Goal: Navigation & Orientation: Find specific page/section

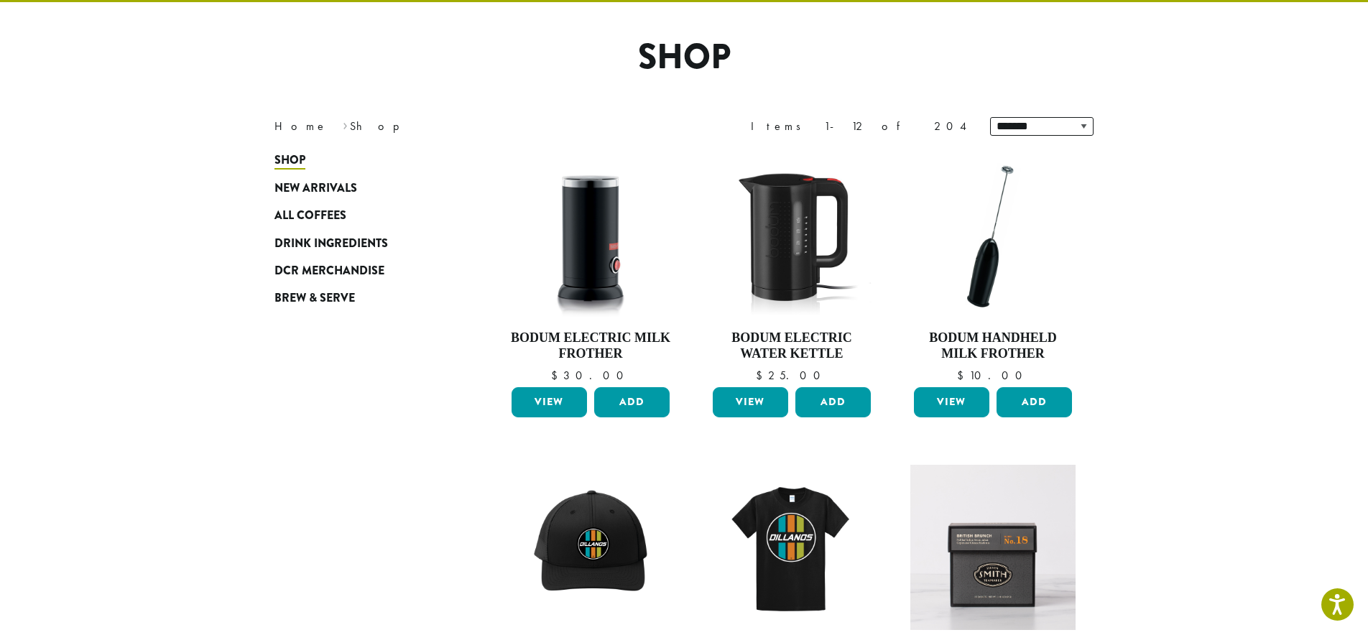
scroll to position [93, 0]
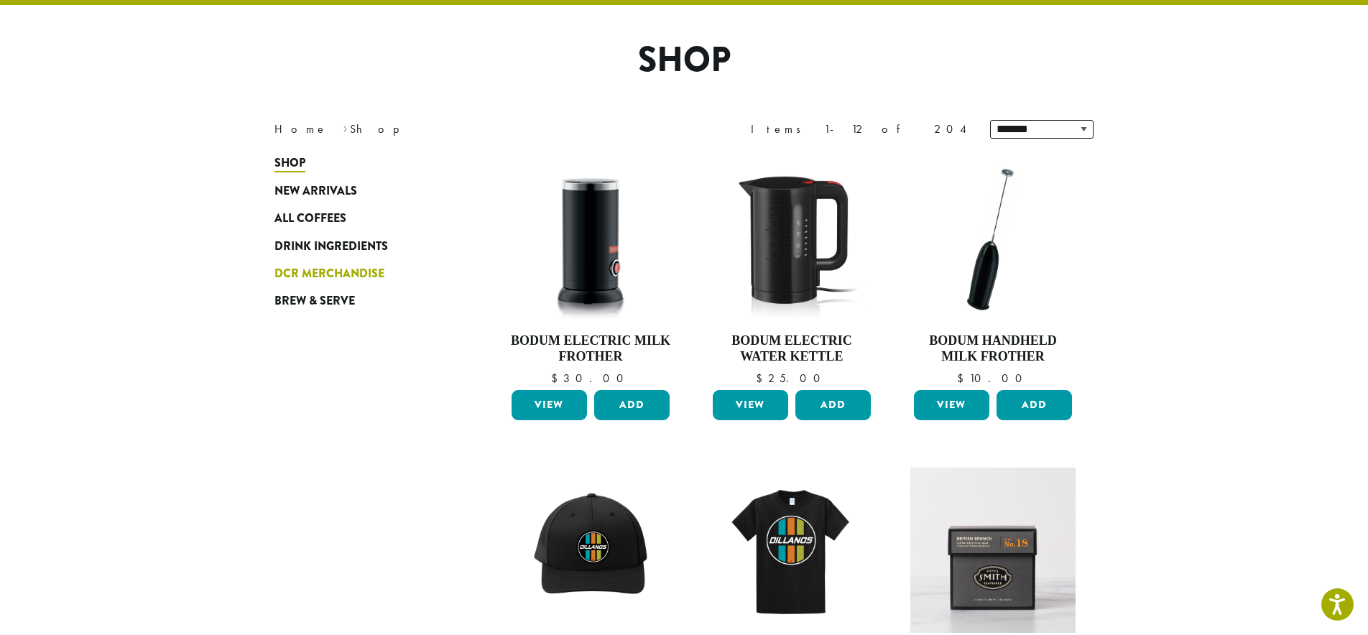
click at [312, 276] on span "DCR Merchandise" at bounding box center [329, 274] width 110 height 18
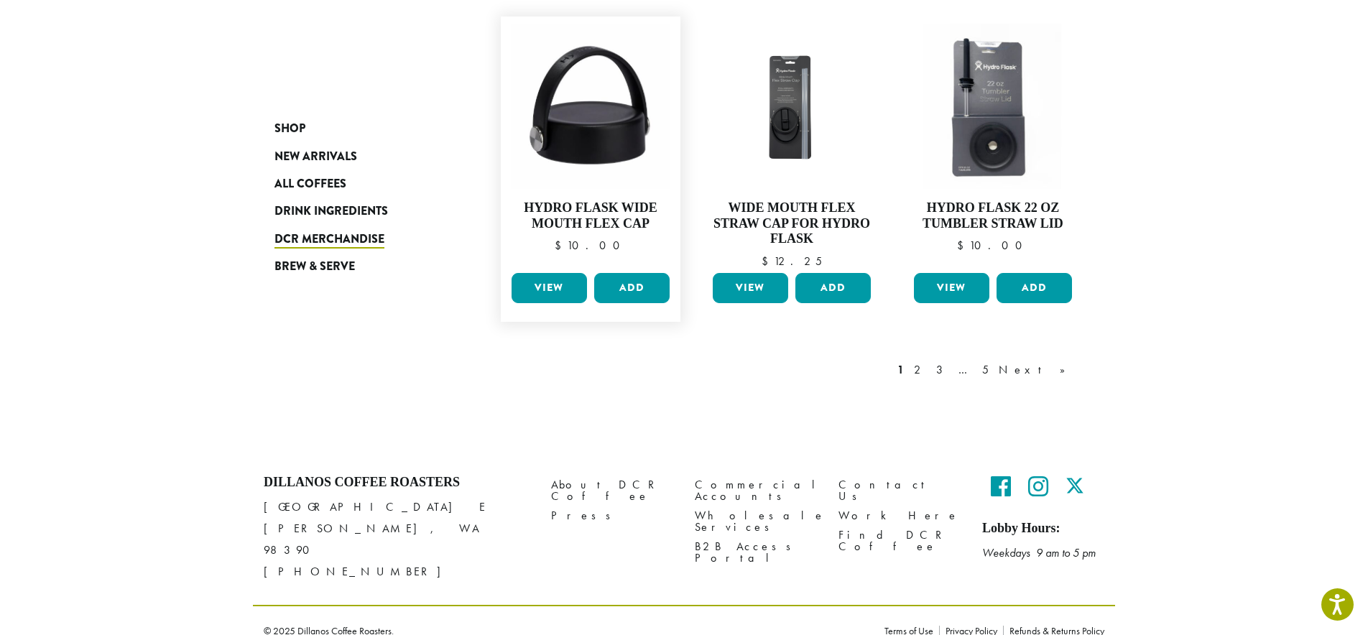
scroll to position [1146, 0]
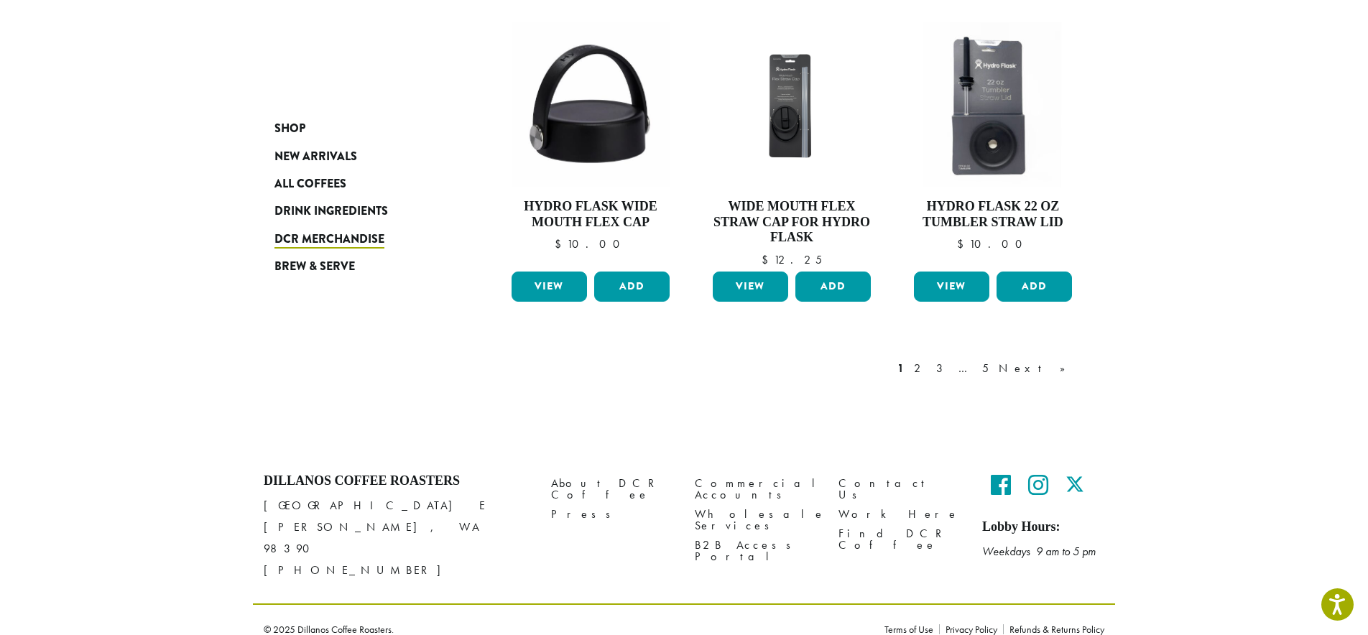
click at [1064, 372] on link "Next »" at bounding box center [1037, 368] width 83 height 17
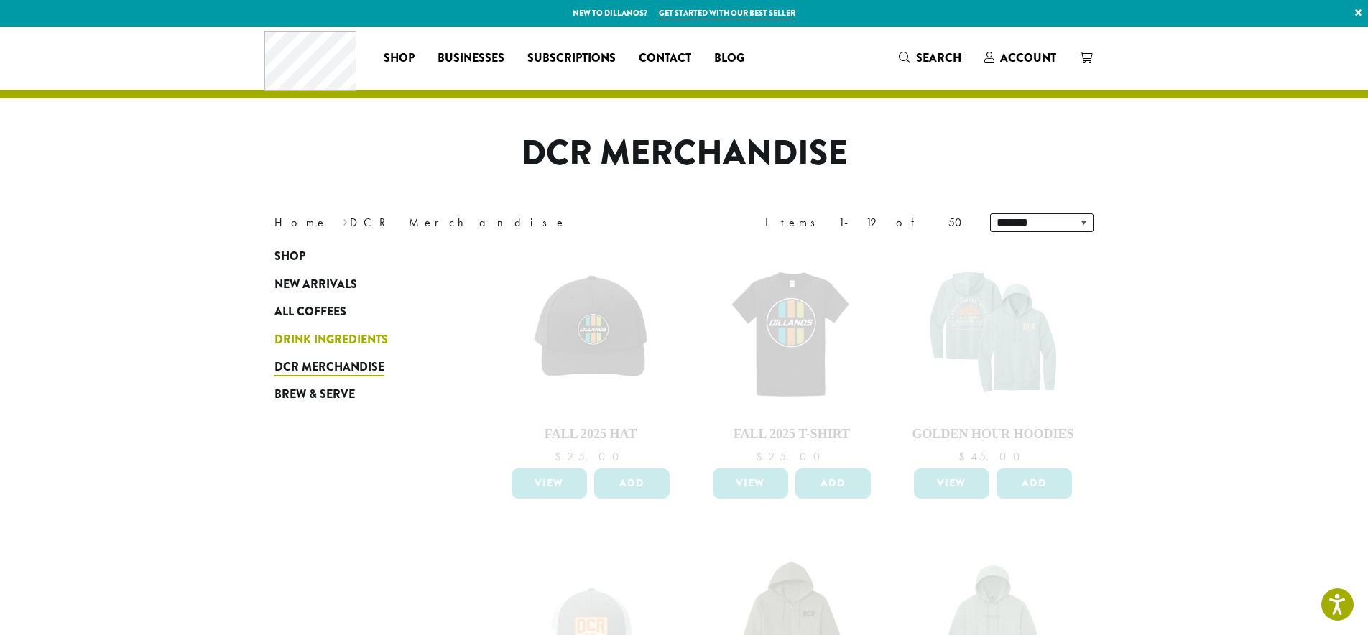
click at [320, 343] on span "Drink Ingredients" at bounding box center [331, 340] width 114 height 18
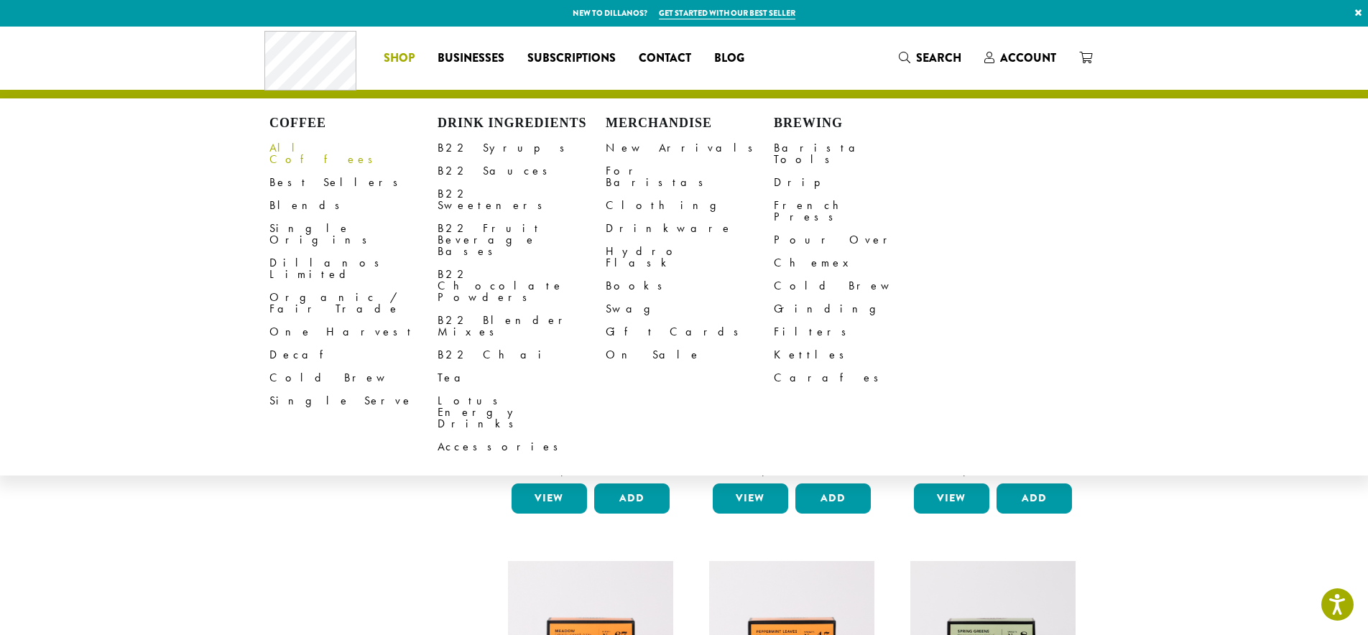
click at [295, 152] on link "All Coffees" at bounding box center [353, 153] width 168 height 34
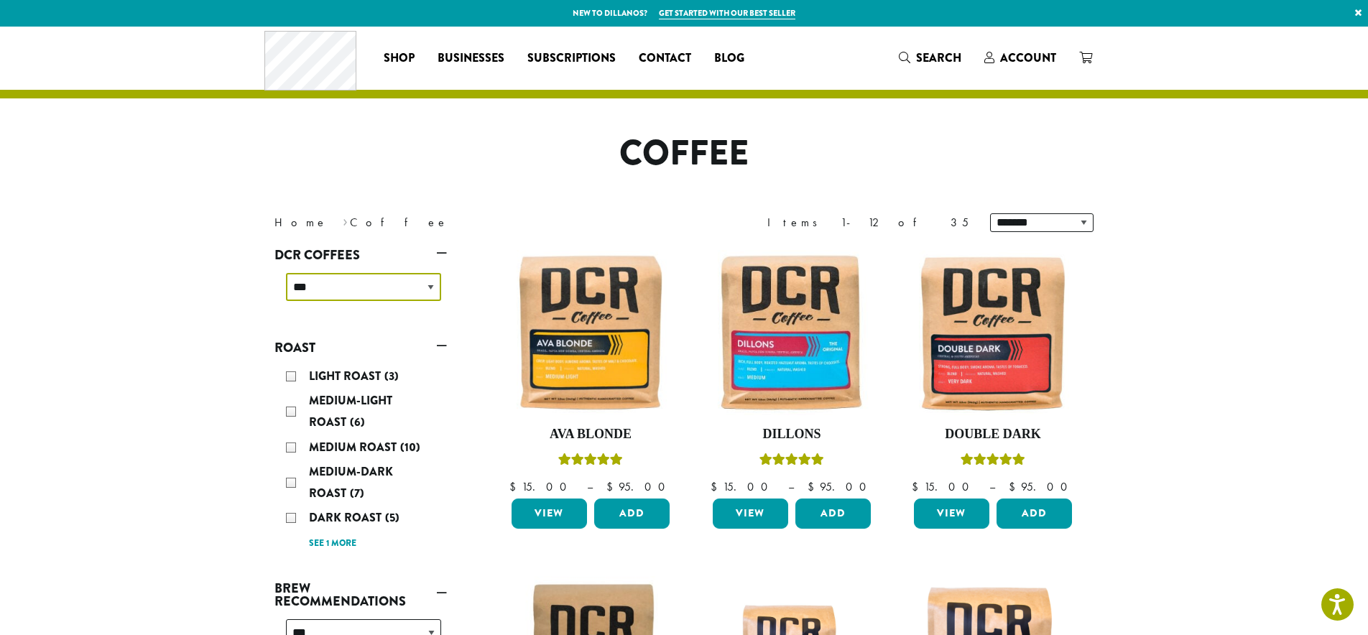
click at [361, 290] on select "**********" at bounding box center [363, 287] width 155 height 28
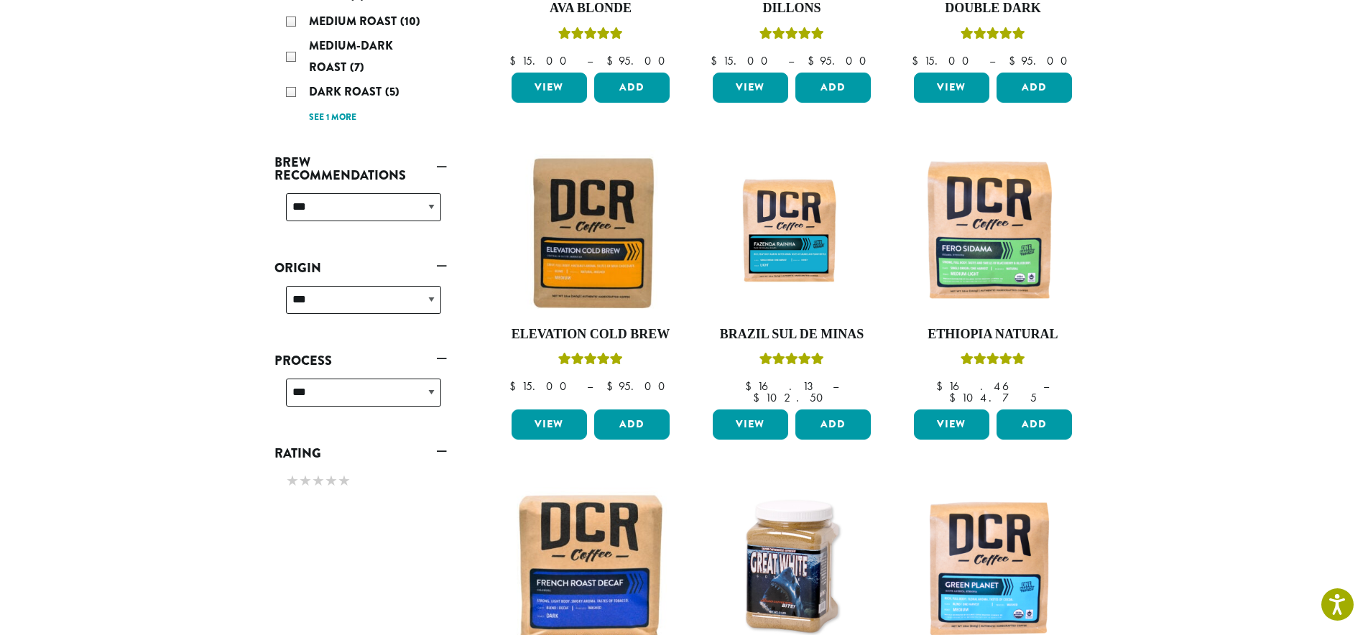
scroll to position [427, 0]
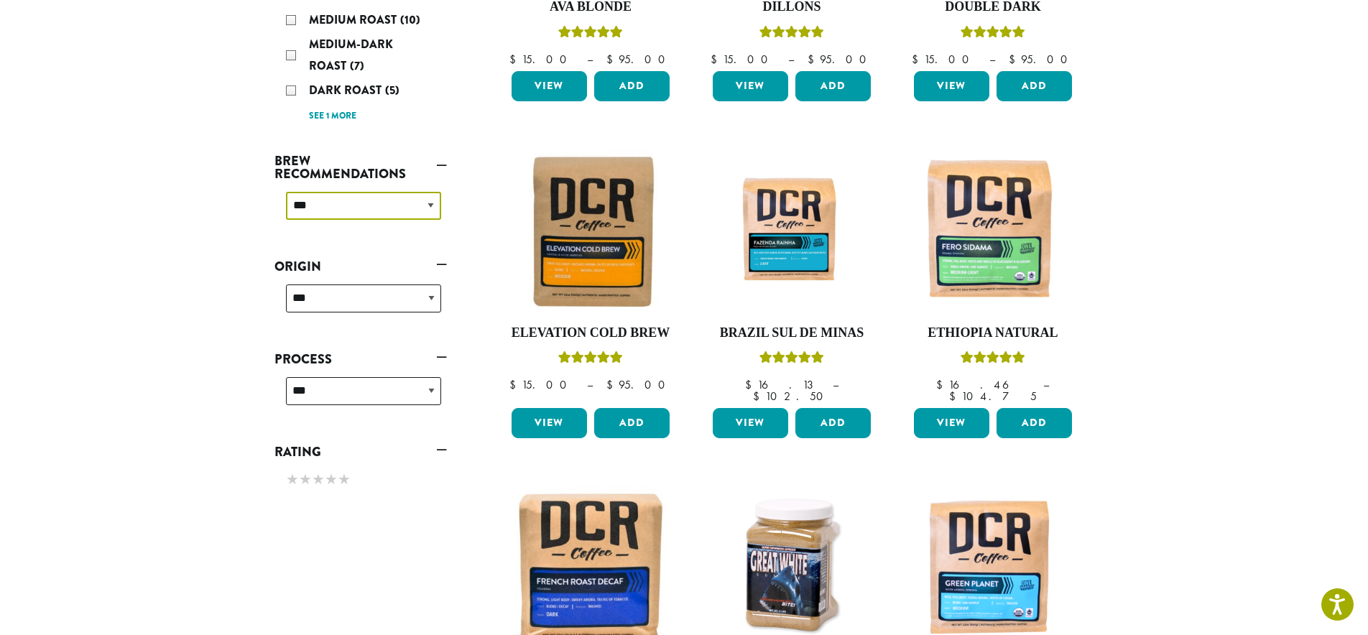
click at [409, 212] on select "**********" at bounding box center [363, 206] width 155 height 28
select select "********"
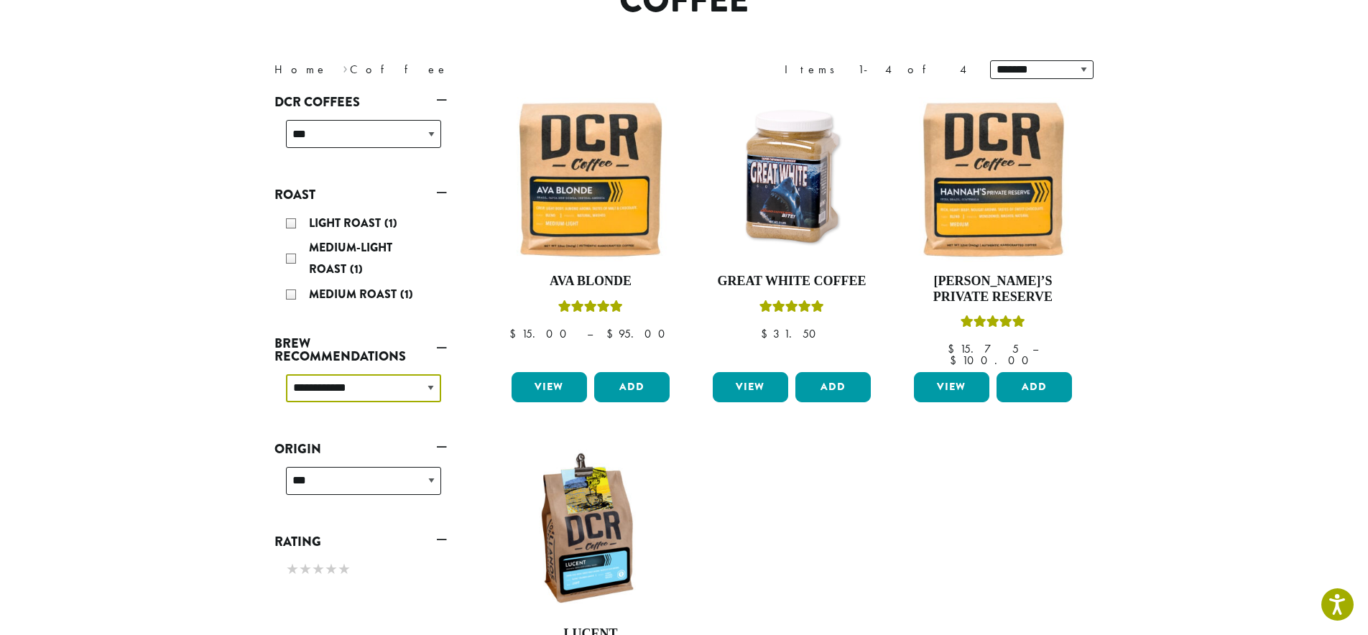
scroll to position [155, 0]
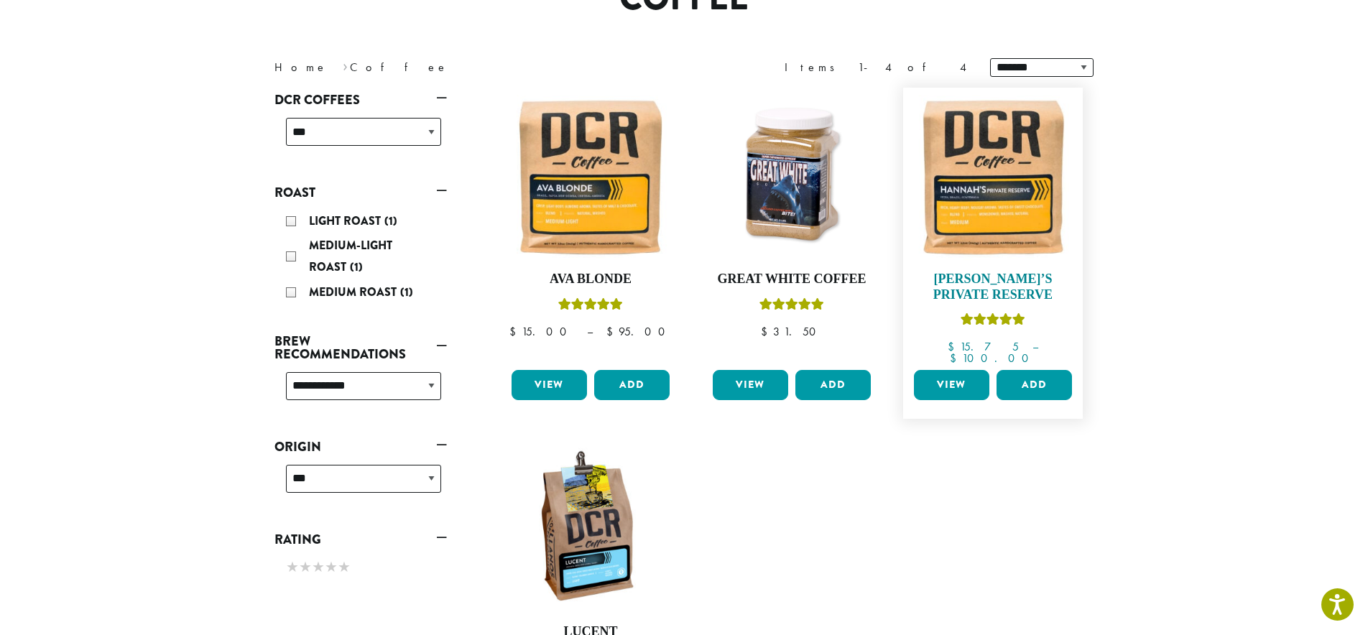
click at [988, 169] on img at bounding box center [992, 177] width 165 height 165
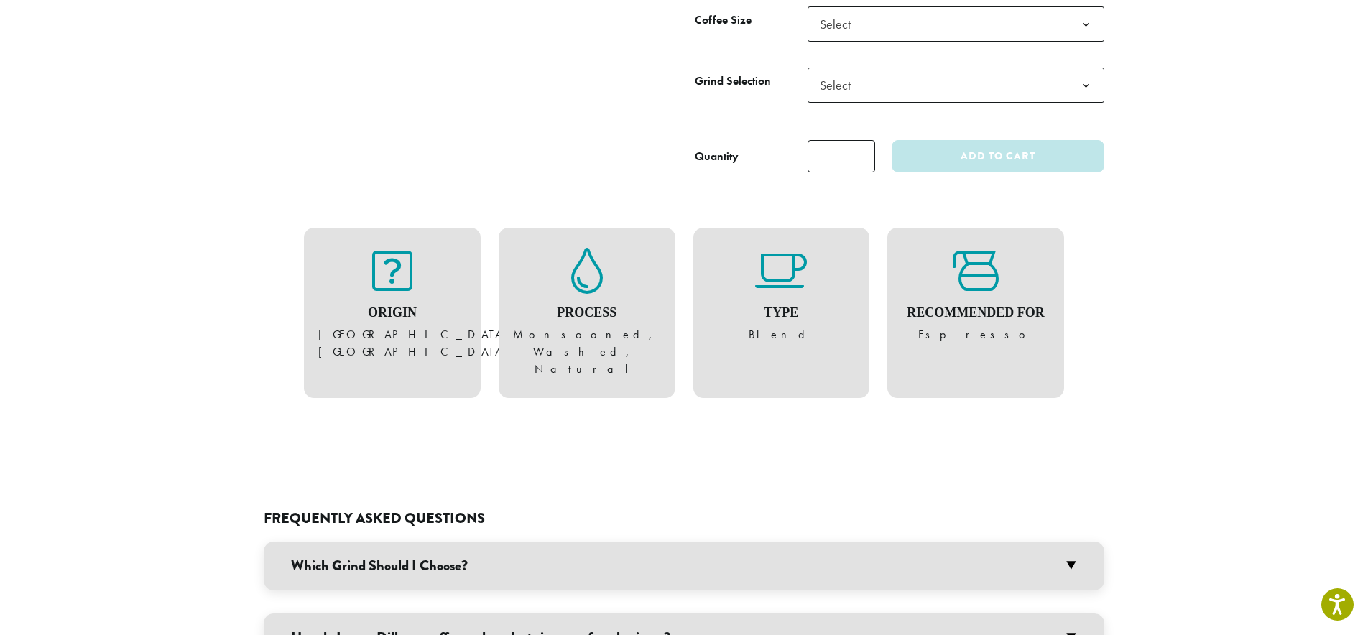
scroll to position [1034, 0]
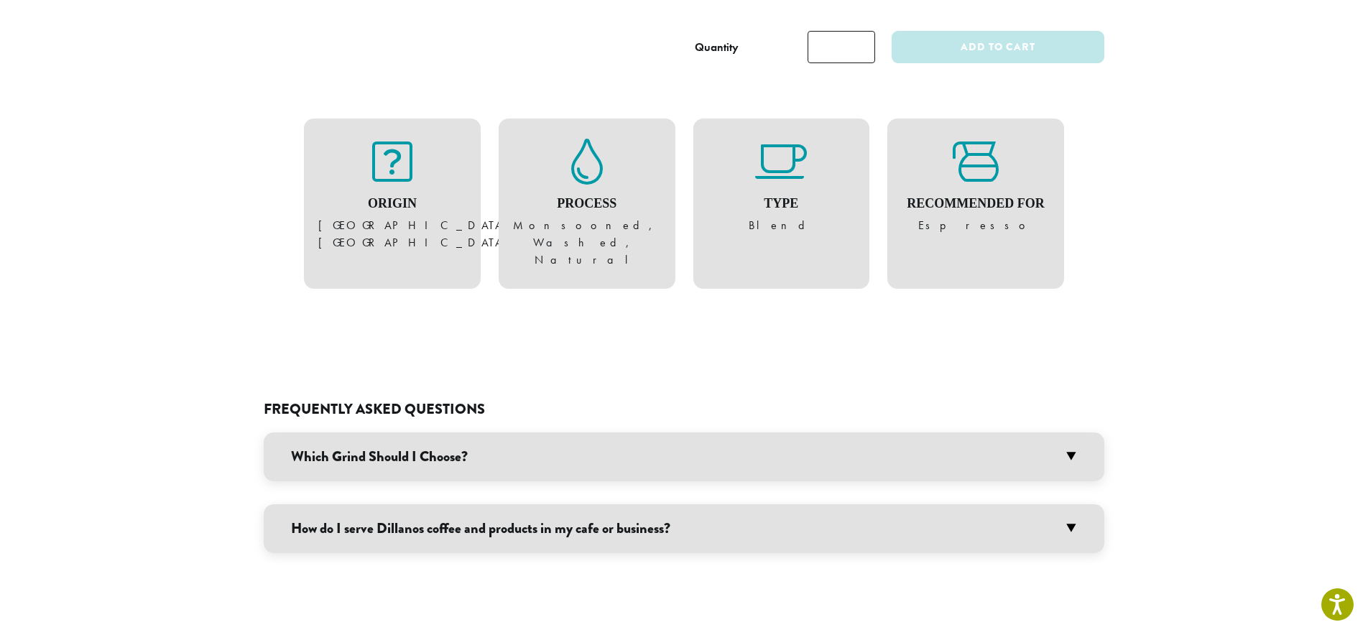
click at [407, 432] on h3 "Which Grind Should I Choose?" at bounding box center [684, 456] width 841 height 49
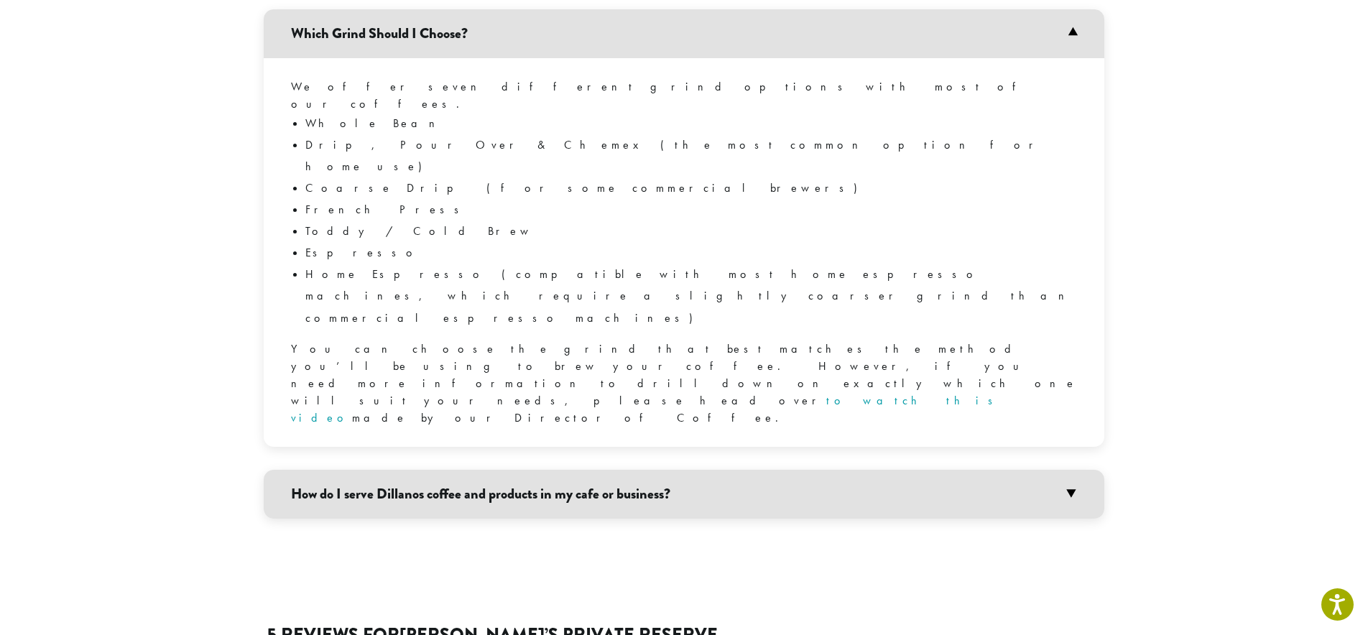
scroll to position [1455, 0]
click at [626, 471] on h3 "How do I serve Dillanos coffee and products in my cafe or business?" at bounding box center [684, 495] width 841 height 49
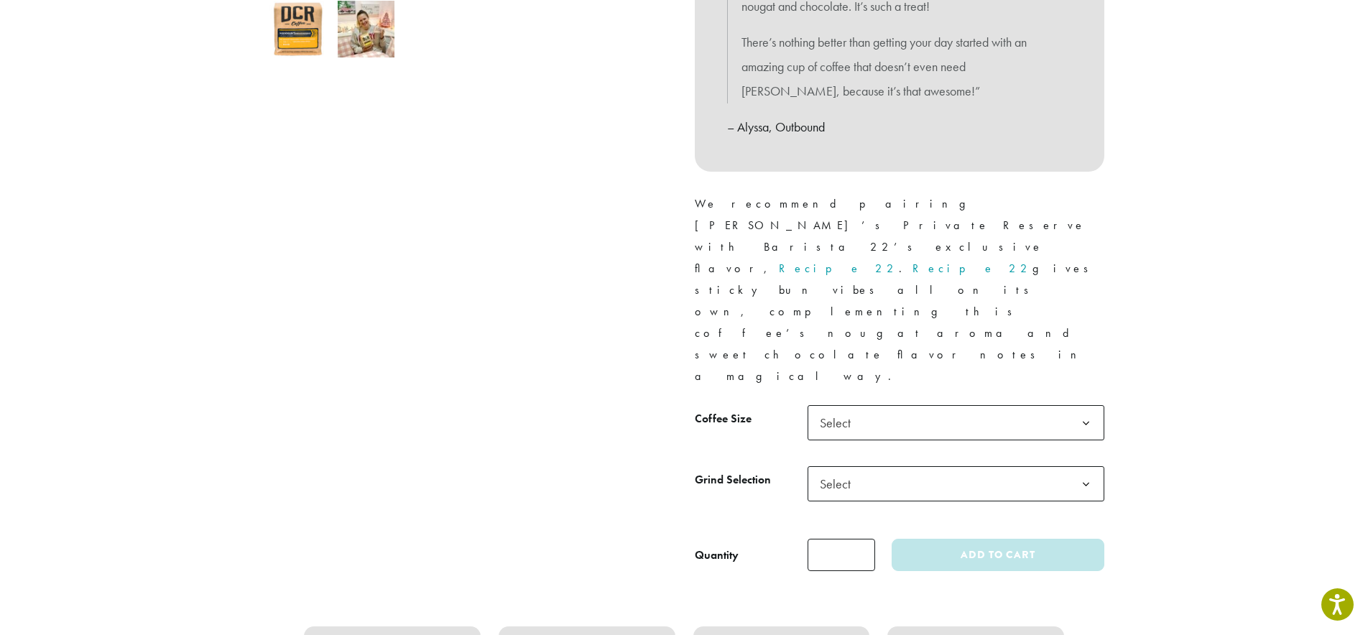
scroll to position [525, 0]
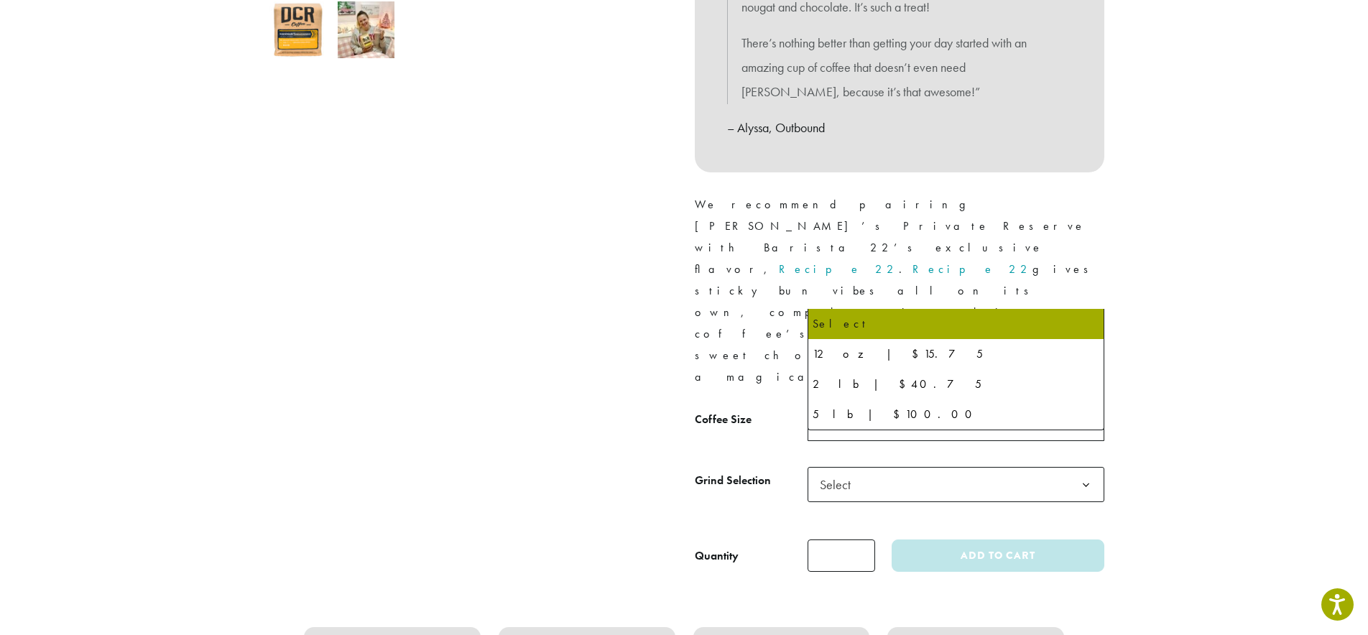
click at [905, 406] on span "Select" at bounding box center [955, 423] width 297 height 35
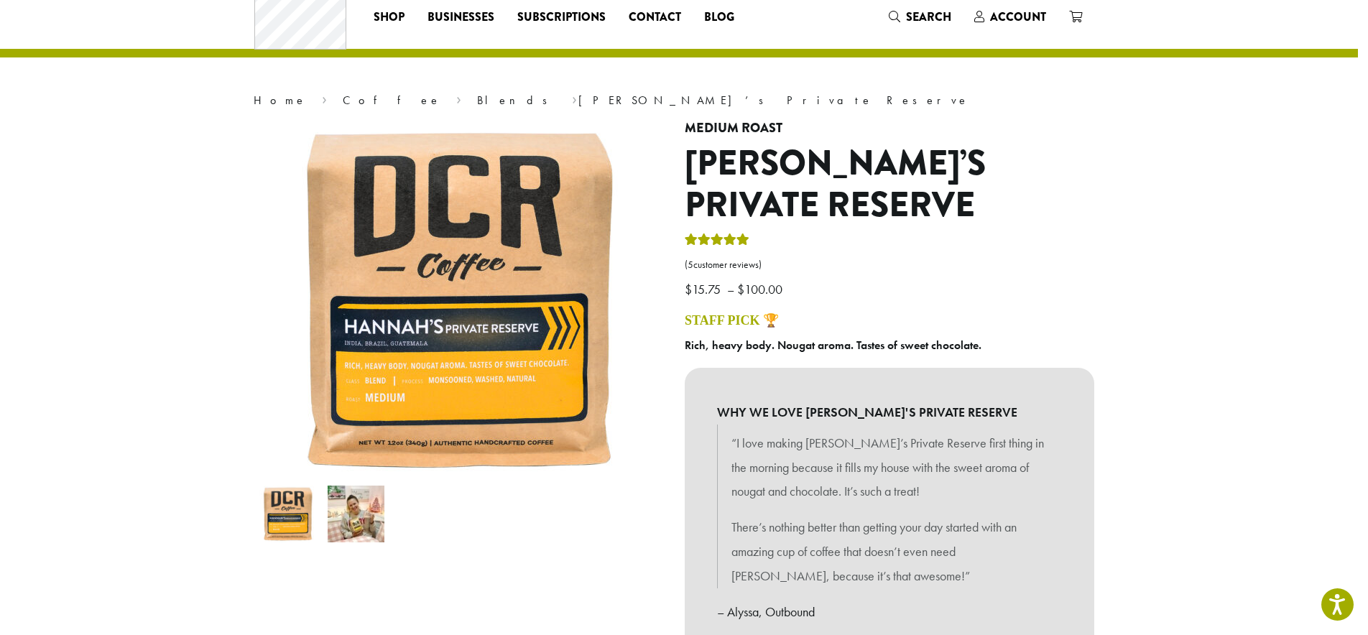
scroll to position [0, 10]
